Goal: Information Seeking & Learning: Learn about a topic

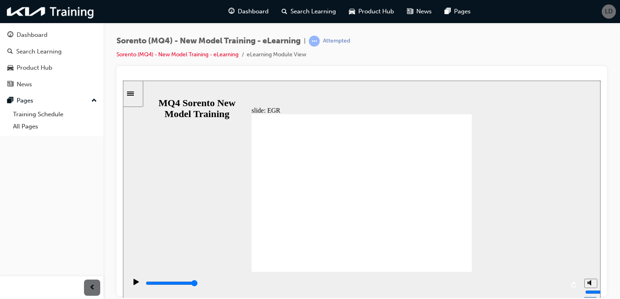
click at [534, 185] on div "slide: EGR • [MEDICAL_DATA] recirculation  decrease in combustion temperature …" at bounding box center [361, 189] width 477 height 218
click at [130, 285] on div "play/pause" at bounding box center [136, 286] width 14 height 14
click at [127, 278] on button "play/pause" at bounding box center [134, 285] width 14 height 14
click at [575, 287] on icon "replay" at bounding box center [573, 284] width 5 height 6
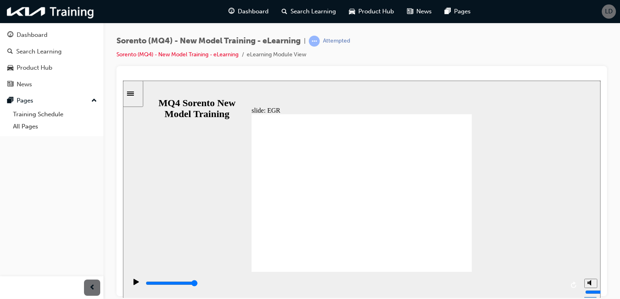
type input "33000"
